Goal: Use online tool/utility: Utilize a website feature to perform a specific function

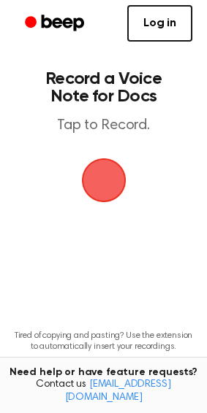
click at [102, 184] on span "button" at bounding box center [103, 180] width 80 height 80
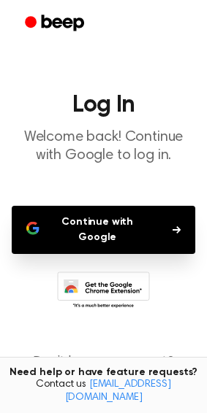
click at [96, 212] on button "Continue with Google" at bounding box center [103, 230] width 183 height 48
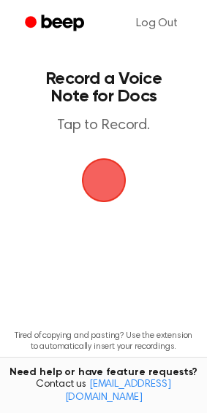
click at [99, 183] on span "button" at bounding box center [104, 180] width 82 height 82
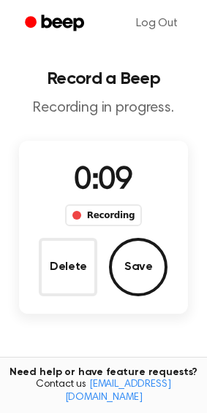
click at [126, 279] on button "Save" at bounding box center [138, 267] width 58 height 58
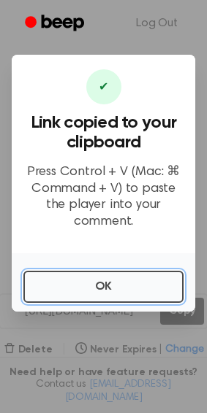
click at [90, 286] on button "OK" at bounding box center [103, 287] width 160 height 32
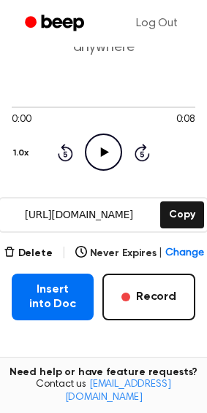
scroll to position [99, 0]
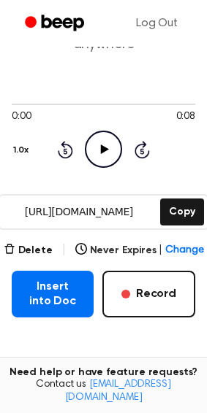
click at [32, 271] on button "Insert into Doc" at bounding box center [53, 294] width 82 height 47
click at [43, 243] on button "Delete" at bounding box center [28, 250] width 49 height 15
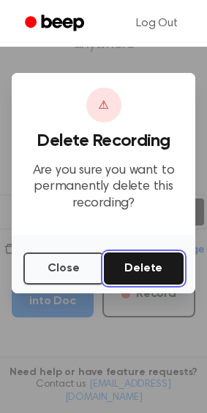
click at [136, 269] on button "Delete" at bounding box center [144, 269] width 80 height 32
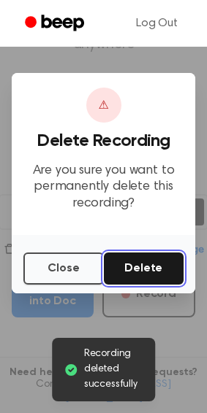
click at [136, 269] on button "Delete" at bounding box center [144, 269] width 80 height 32
